Goal: Task Accomplishment & Management: Complete application form

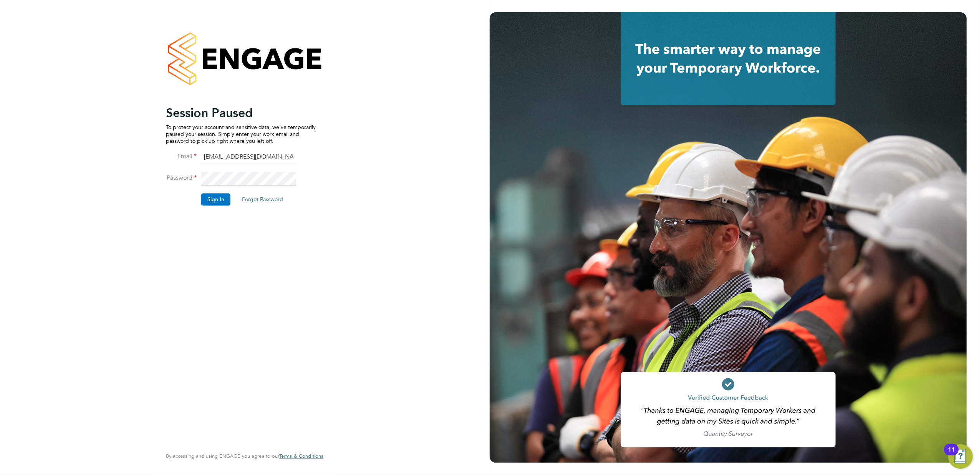
click at [216, 201] on button "Sign In" at bounding box center [215, 199] width 29 height 12
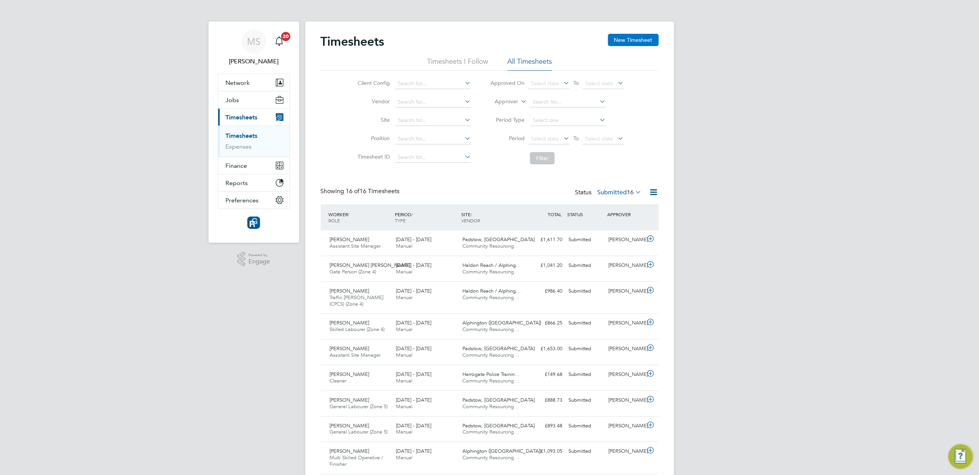
click at [630, 41] on button "New Timesheet" at bounding box center [633, 40] width 51 height 12
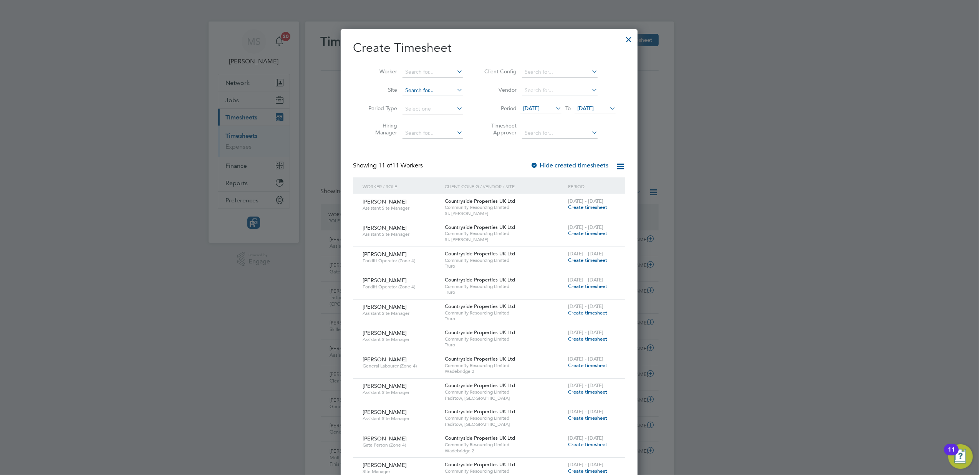
click at [420, 88] on input at bounding box center [433, 90] width 60 height 11
click at [423, 65] on li "Worker" at bounding box center [413, 72] width 120 height 18
click at [420, 71] on input at bounding box center [433, 72] width 60 height 11
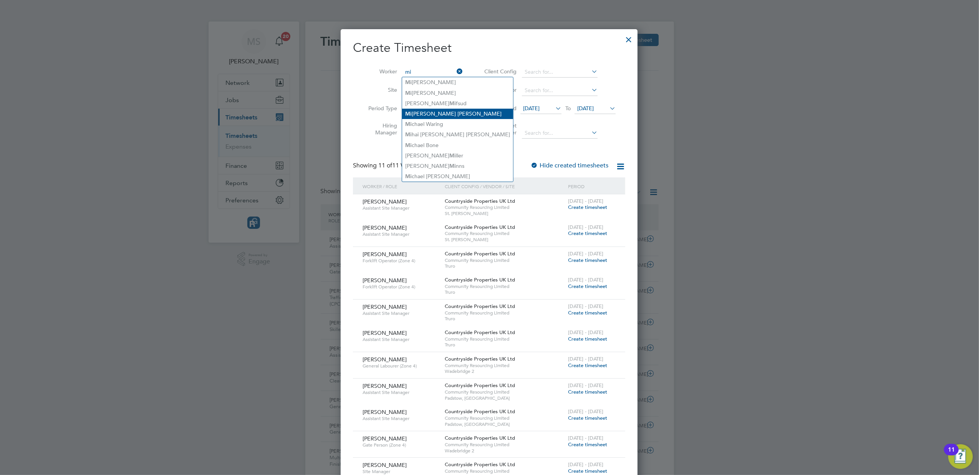
click at [418, 116] on li "Mi [PERSON_NAME] [PERSON_NAME]" at bounding box center [457, 114] width 111 height 10
type input "[PERSON_NAME]"
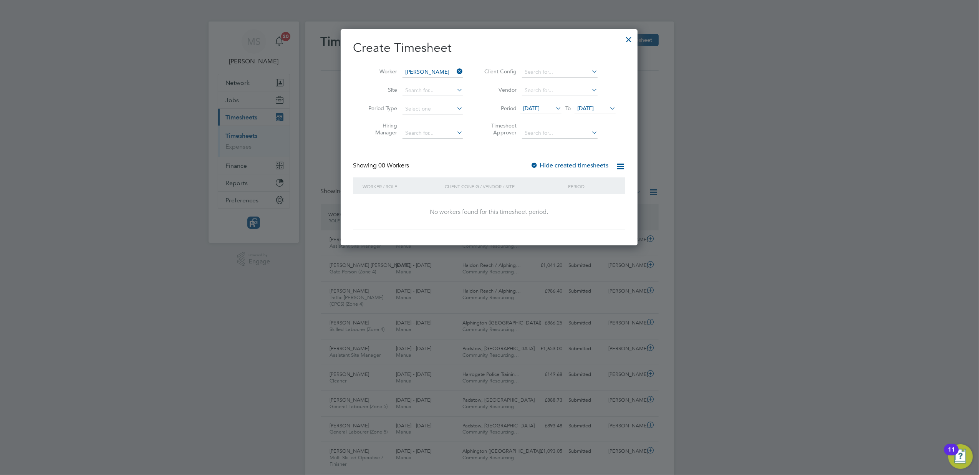
click at [455, 71] on icon at bounding box center [455, 71] width 0 height 11
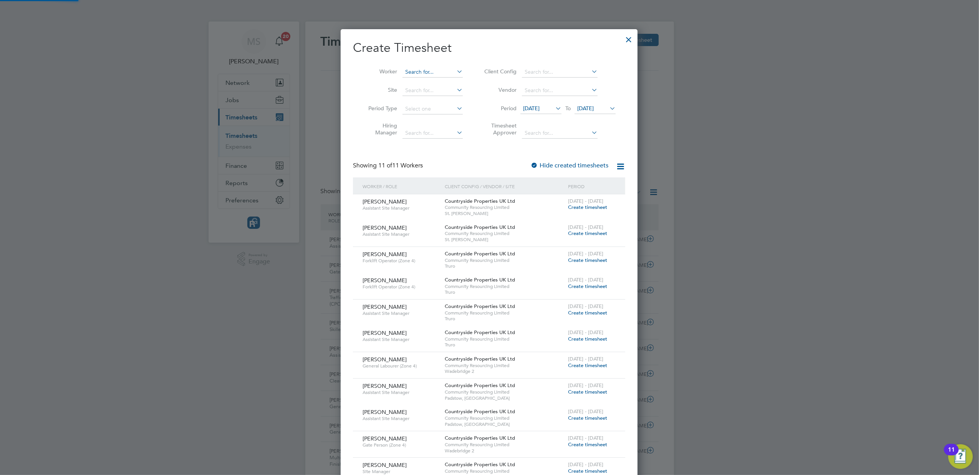
click at [426, 68] on input at bounding box center [433, 72] width 60 height 11
click at [426, 111] on li "Mich ael Waring" at bounding box center [437, 114] width 71 height 10
type input "[PERSON_NAME]"
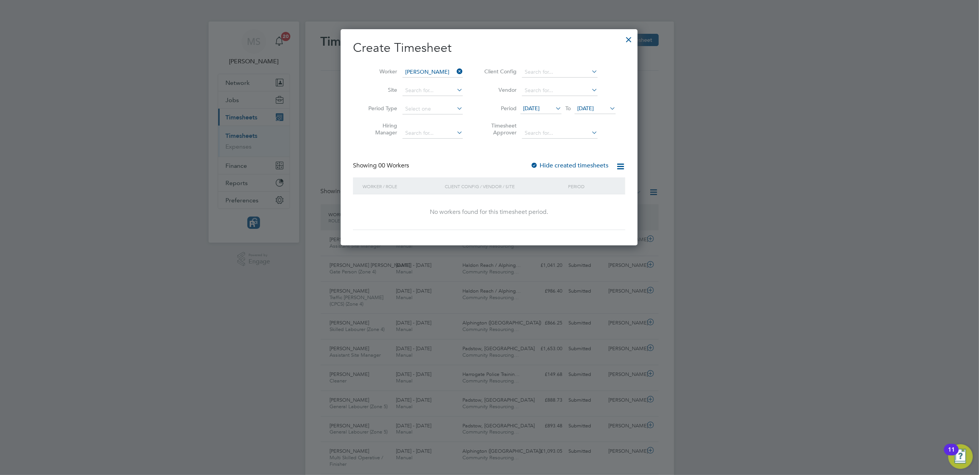
click at [554, 110] on icon at bounding box center [554, 108] width 0 height 11
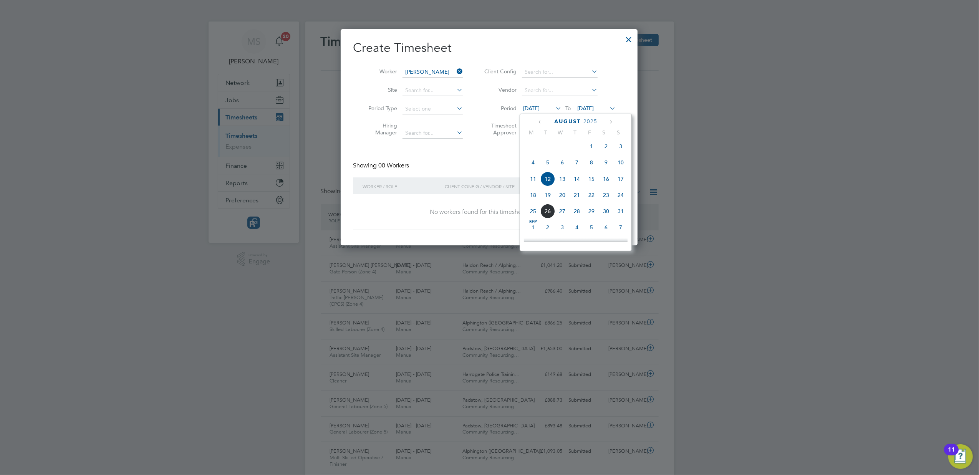
click at [532, 202] on span "18" at bounding box center [533, 195] width 15 height 15
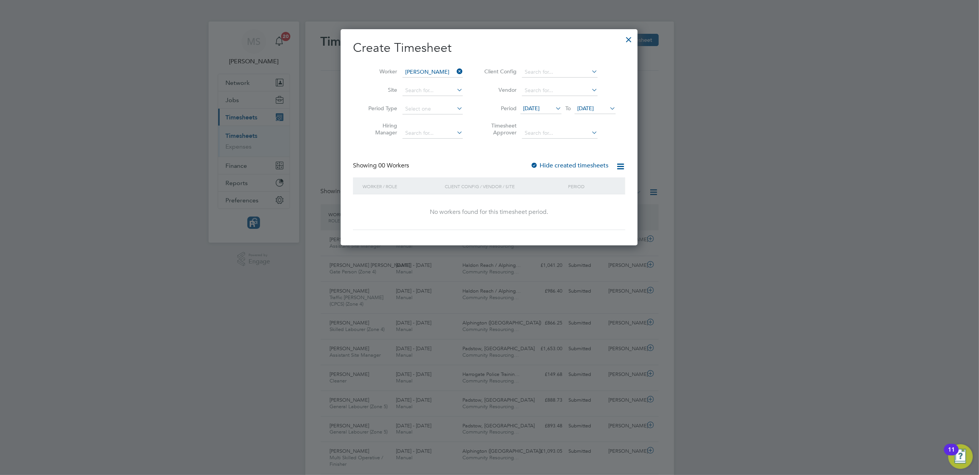
click at [608, 108] on icon at bounding box center [608, 108] width 0 height 11
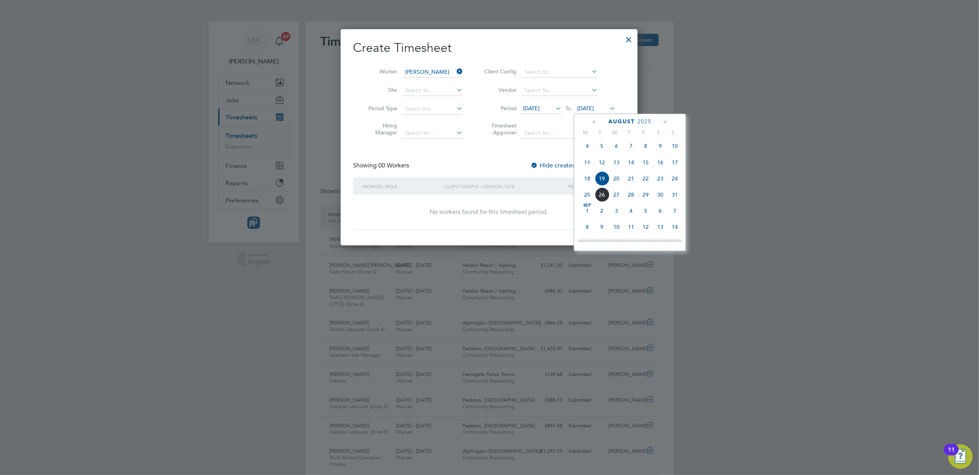
click at [677, 183] on span "24" at bounding box center [675, 178] width 15 height 15
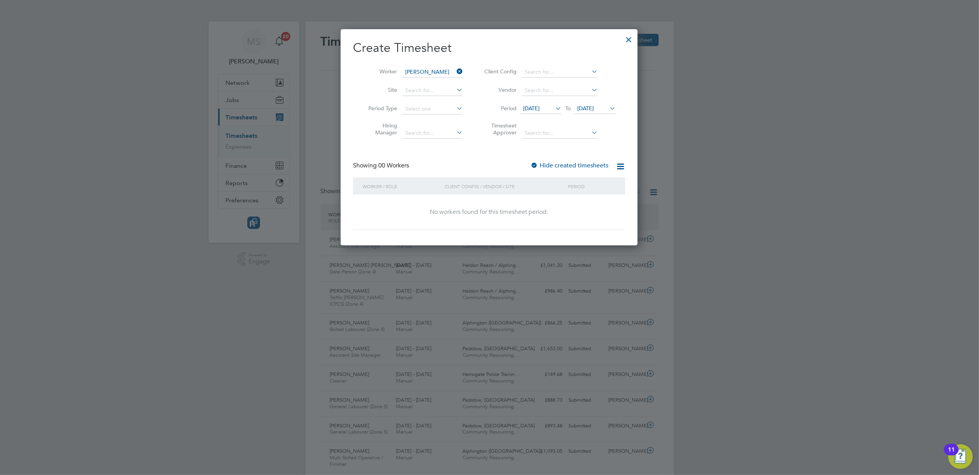
click at [629, 40] on div at bounding box center [629, 38] width 14 height 14
